Goal: Task Accomplishment & Management: Manage account settings

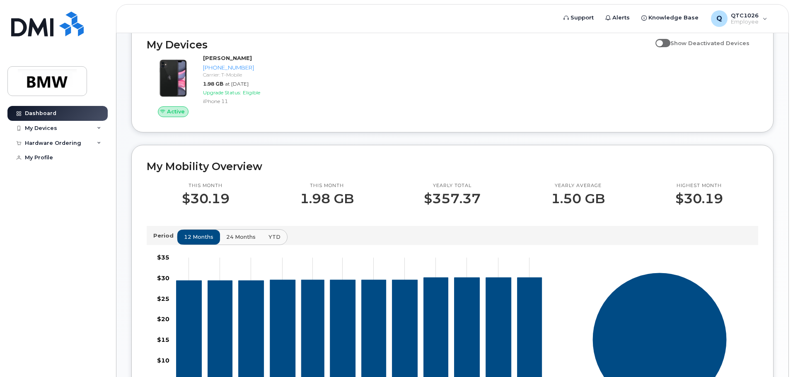
scroll to position [124, 0]
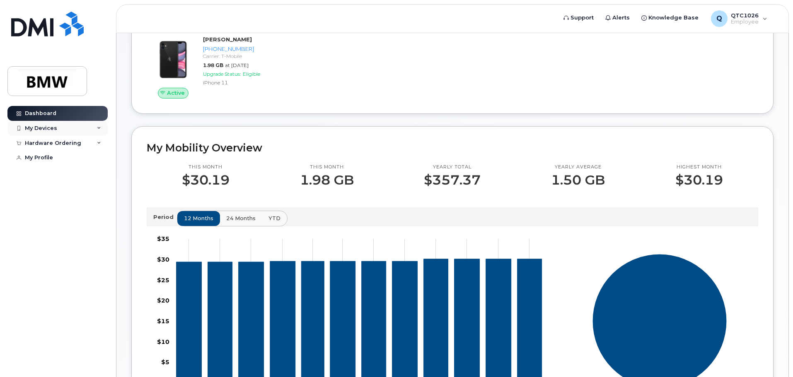
click at [98, 126] on icon at bounding box center [99, 128] width 4 height 4
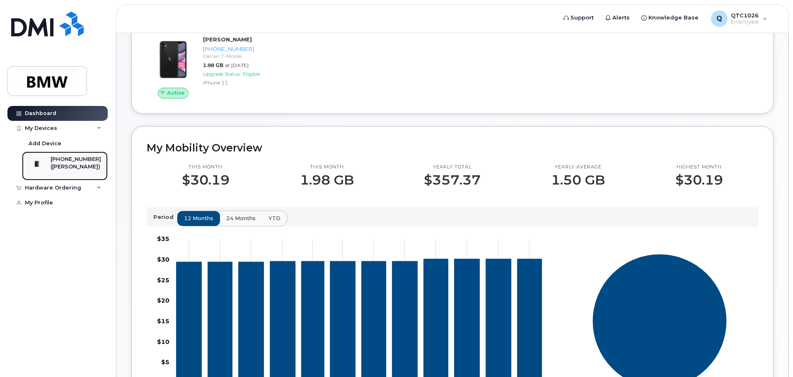
click at [77, 165] on div "([PERSON_NAME])" at bounding box center [76, 166] width 51 height 7
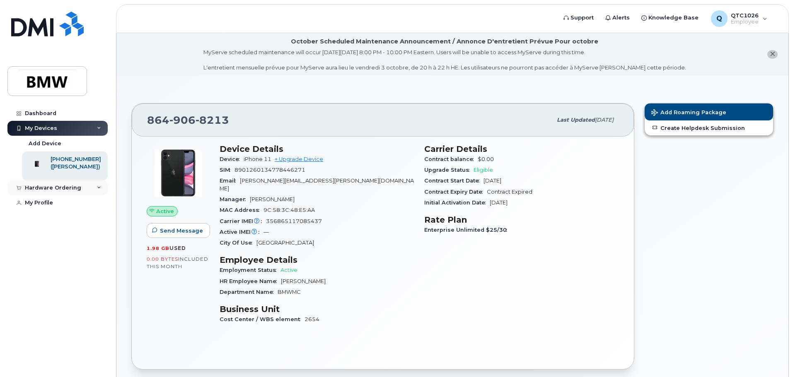
click at [99, 190] on icon at bounding box center [99, 188] width 4 height 4
click at [38, 222] on div "My Profile" at bounding box center [39, 218] width 28 height 7
